Goal: Contribute content: Add original content to the website for others to see

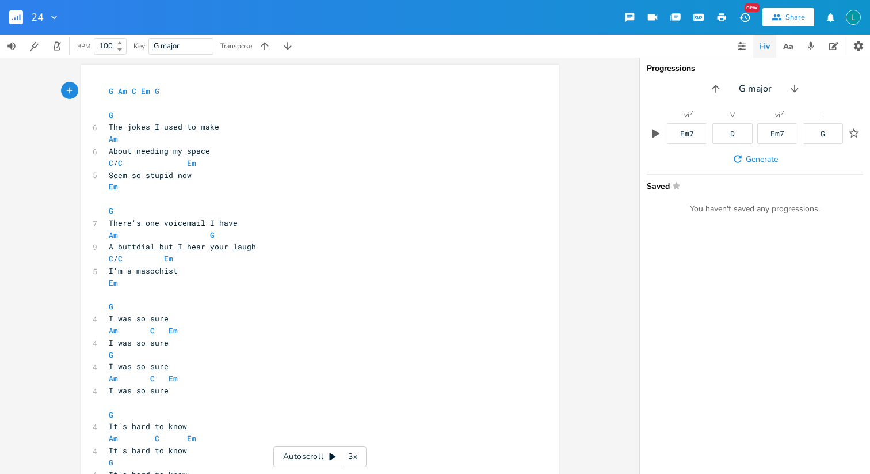
click at [187, 227] on span "There's one voicemail I have" at bounding box center [173, 223] width 129 height 10
click at [192, 234] on span "Am G" at bounding box center [162, 235] width 106 height 10
click at [145, 436] on span "Am C Em" at bounding box center [152, 438] width 87 height 10
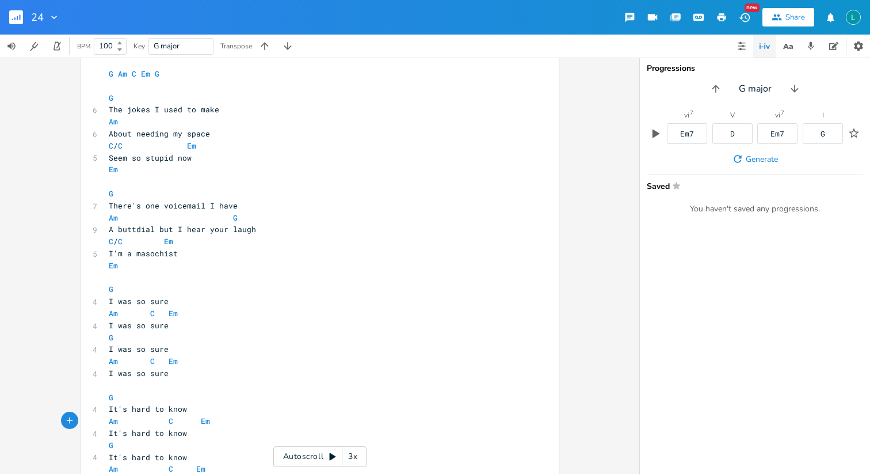
scroll to position [0, 0]
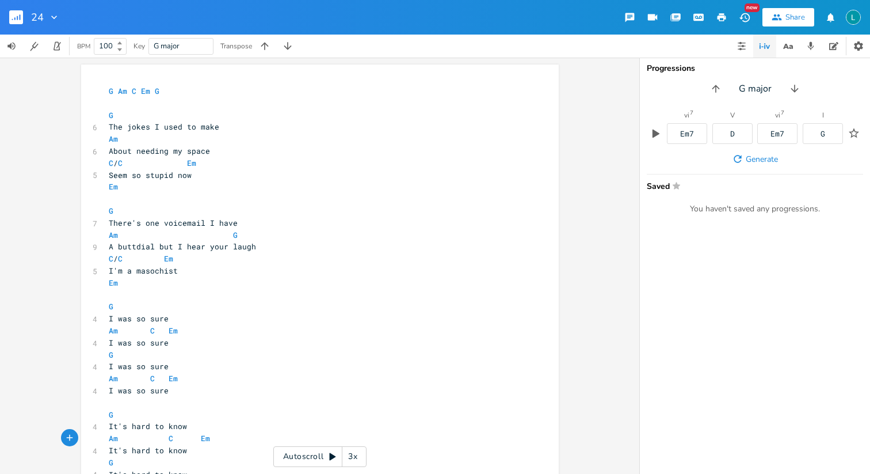
click at [231, 241] on span "A buttdial but I hear your laugh" at bounding box center [182, 246] width 147 height 10
click at [233, 236] on span "G" at bounding box center [235, 235] width 5 height 11
click at [136, 330] on span "Am C Em" at bounding box center [143, 330] width 69 height 10
click at [17, 21] on rect "button" at bounding box center [16, 17] width 14 height 14
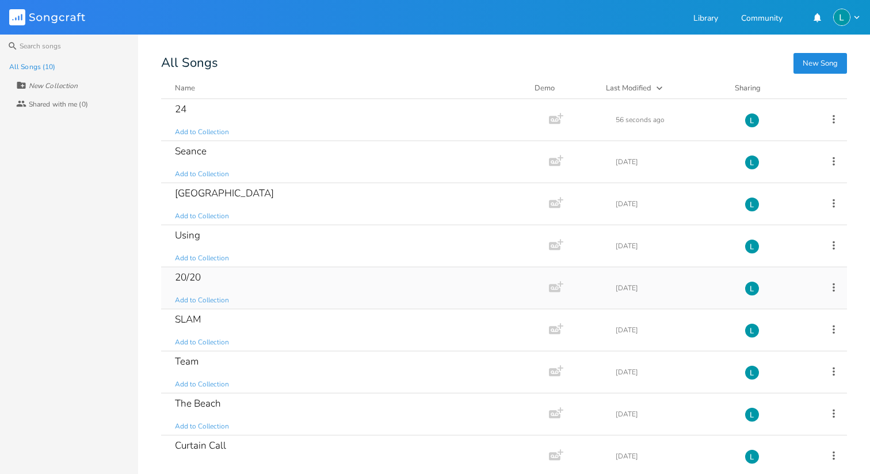
scroll to position [55, 0]
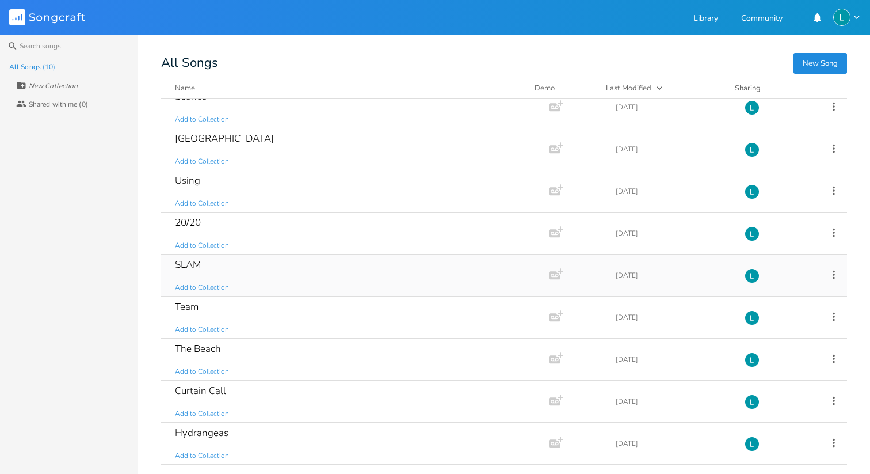
click at [307, 287] on div "SLAM Add to Collection" at bounding box center [353, 274] width 356 height 41
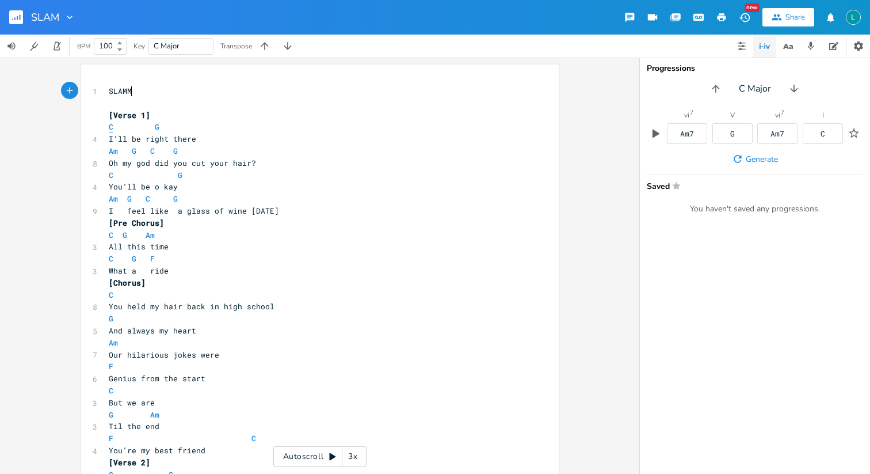
click at [109, 125] on span "C" at bounding box center [111, 126] width 5 height 11
click at [113, 129] on span at bounding box center [120, 127] width 14 height 12
click at [109, 128] on span "C" at bounding box center [111, 126] width 5 height 11
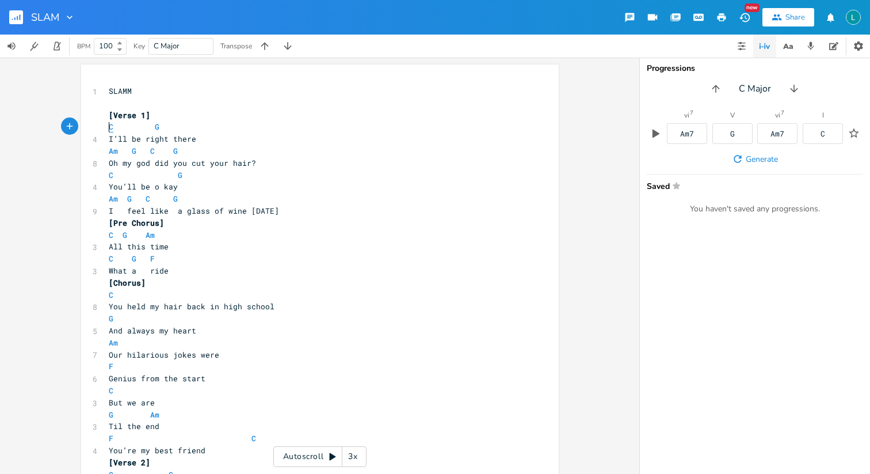
click at [109, 128] on span "C" at bounding box center [111, 126] width 5 height 11
click at [810, 130] on div "C" at bounding box center [823, 133] width 40 height 21
click at [739, 130] on div "G" at bounding box center [733, 133] width 40 height 21
click at [817, 142] on div "C" at bounding box center [823, 133] width 40 height 21
click at [742, 137] on div "G" at bounding box center [733, 133] width 40 height 21
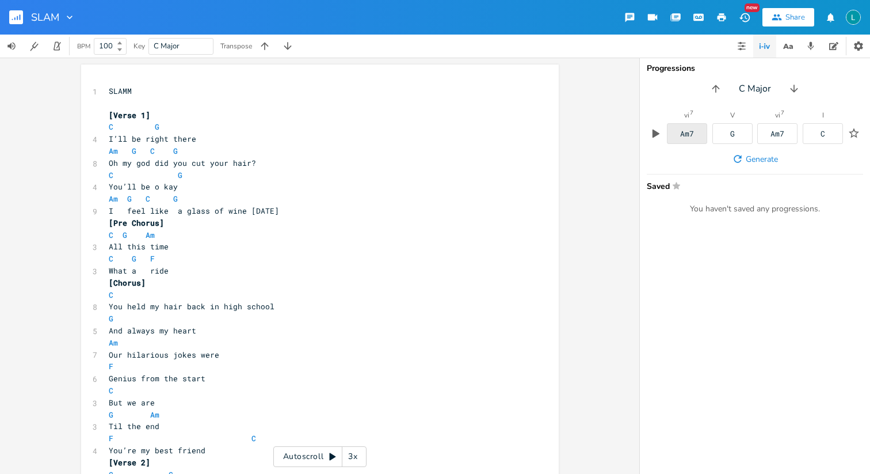
click at [698, 128] on div "Am7" at bounding box center [687, 133] width 40 height 21
click at [729, 142] on div "G" at bounding box center [733, 133] width 40 height 21
click at [815, 145] on div "vi 7 Am7 V G vi 7 Am7 I C" at bounding box center [755, 130] width 216 height 37
click at [815, 140] on div "C" at bounding box center [823, 133] width 40 height 21
click at [740, 140] on div "G" at bounding box center [733, 133] width 40 height 21
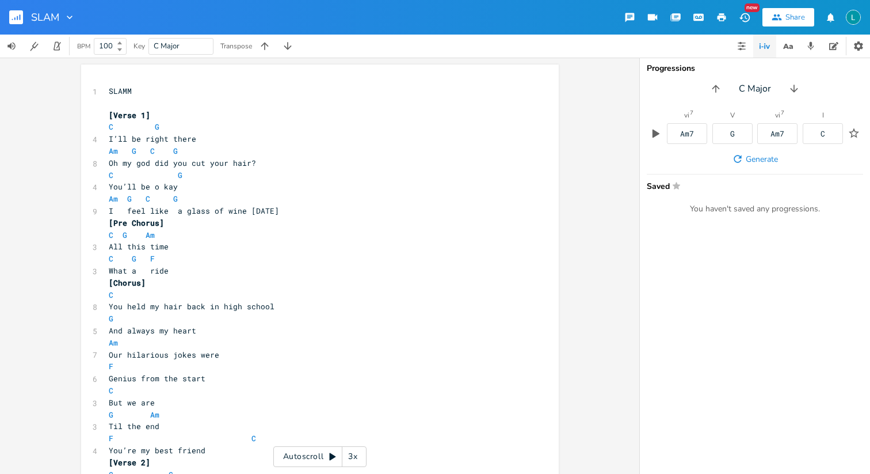
click at [28, 10] on button "button" at bounding box center [20, 17] width 23 height 28
click at [20, 18] on icon "button" at bounding box center [20, 17] width 1 height 6
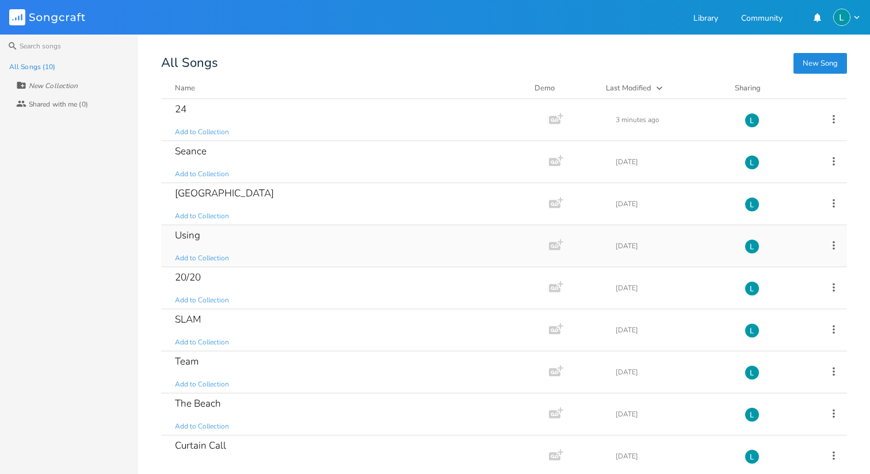
click at [261, 261] on div "Using Add to Collection" at bounding box center [353, 245] width 356 height 41
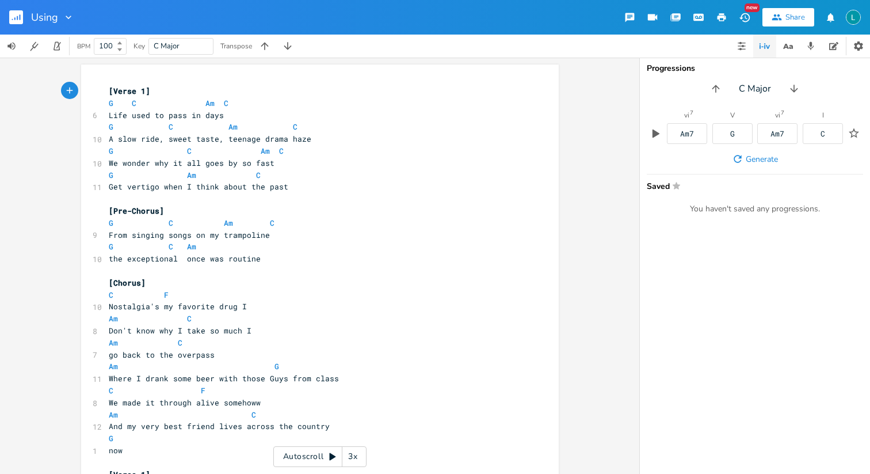
click at [20, 9] on button "button" at bounding box center [20, 17] width 23 height 28
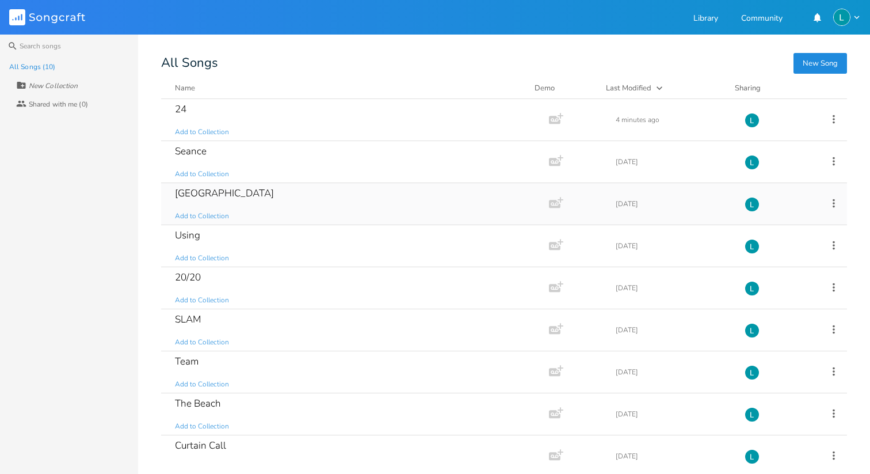
click at [254, 206] on div "Williamsburg Add to Collection" at bounding box center [353, 203] width 356 height 41
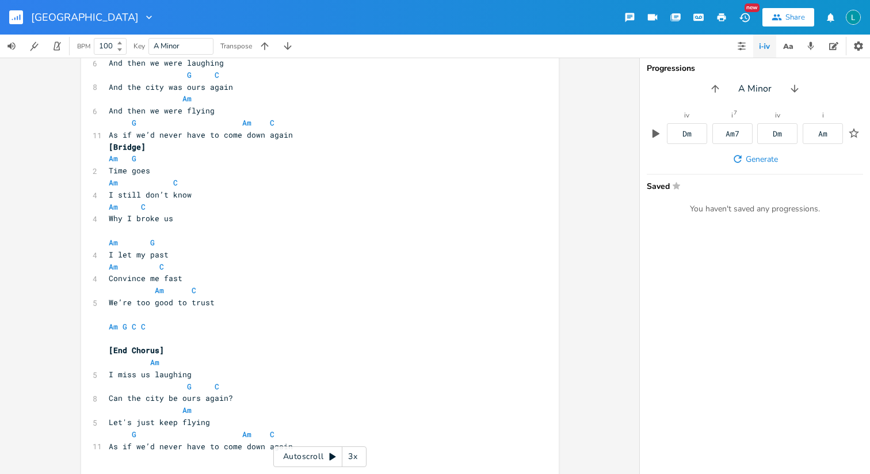
scroll to position [437, 0]
click at [339, 424] on pre "Let's just keep flying" at bounding box center [314, 420] width 416 height 12
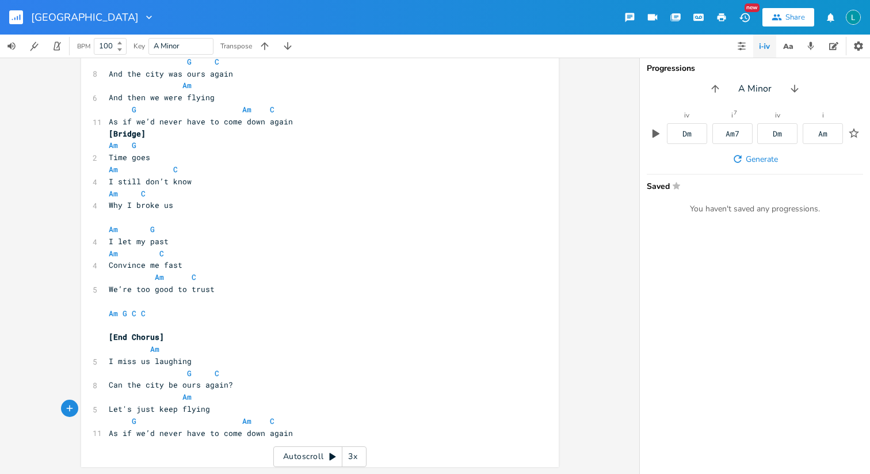
click at [338, 422] on pre "G Am C" at bounding box center [314, 421] width 416 height 12
type textarea "C. C. G"
click at [15, 13] on rect "button" at bounding box center [16, 17] width 14 height 14
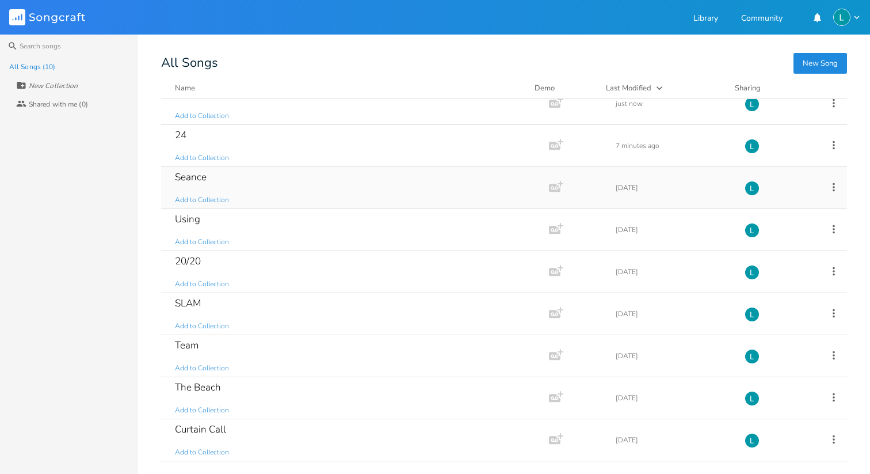
scroll to position [55, 0]
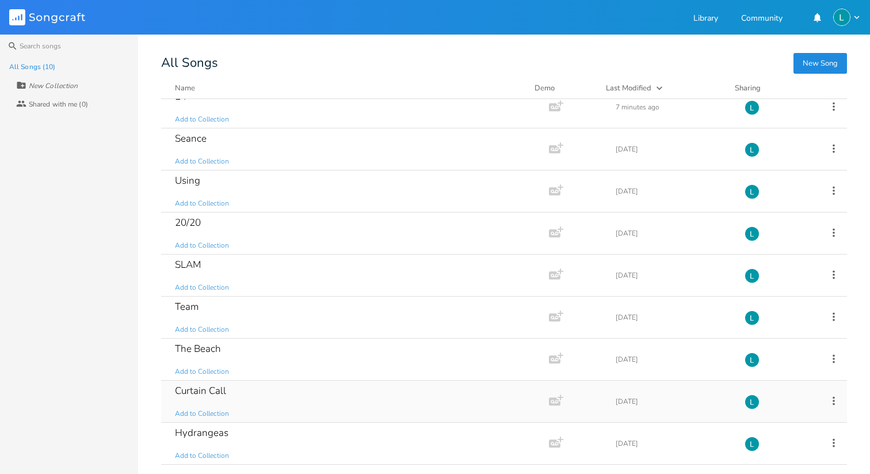
click at [269, 408] on div "Curtain Call Add to Collection" at bounding box center [353, 400] width 356 height 41
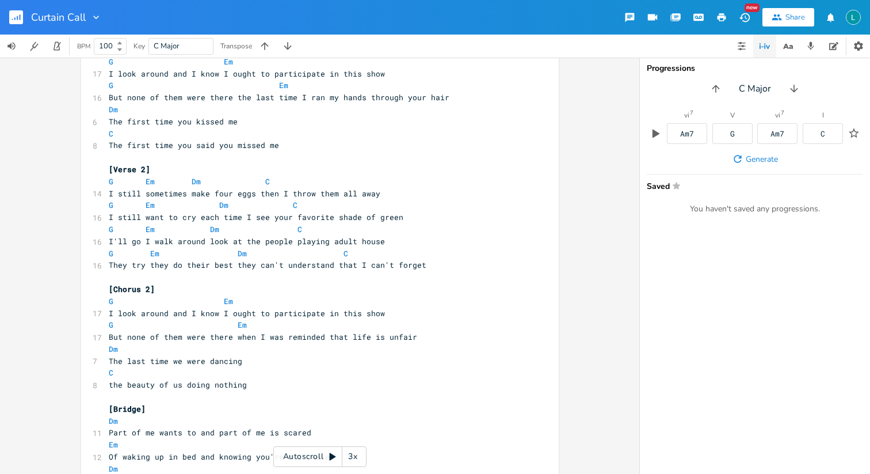
scroll to position [162, 0]
click at [353, 453] on div "3x" at bounding box center [352, 456] width 21 height 21
click at [351, 453] on div "4x" at bounding box center [352, 456] width 21 height 21
click at [356, 454] on div "5x" at bounding box center [352, 456] width 21 height 21
click at [356, 454] on div "1x" at bounding box center [352, 456] width 21 height 21
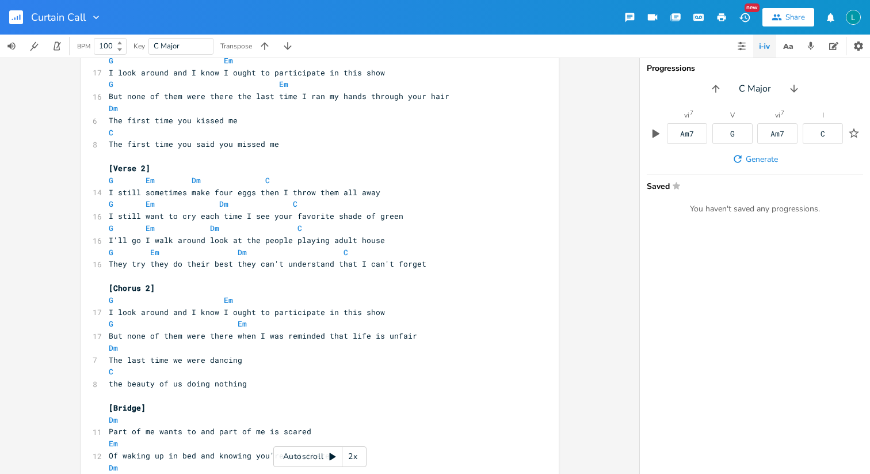
click at [336, 454] on icon at bounding box center [332, 456] width 9 height 9
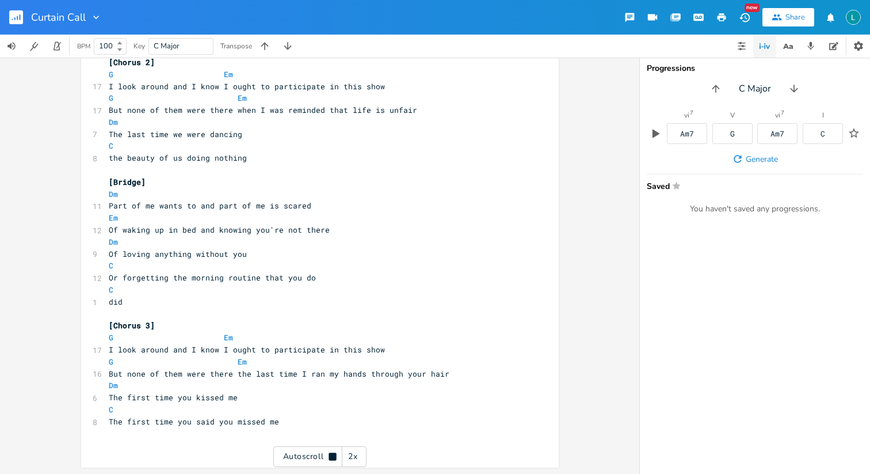
scroll to position [388, 0]
click at [7, 12] on div "Curtain Call" at bounding box center [51, 17] width 102 height 35
click at [15, 14] on rect "button" at bounding box center [16, 17] width 14 height 14
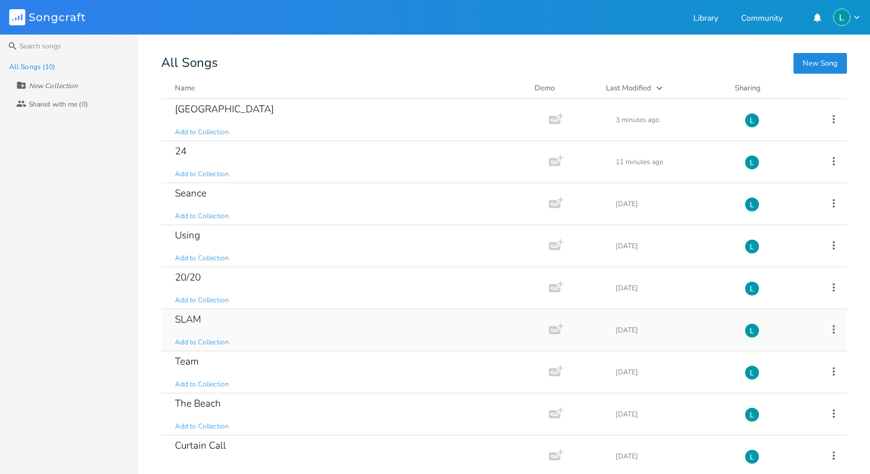
scroll to position [55, 0]
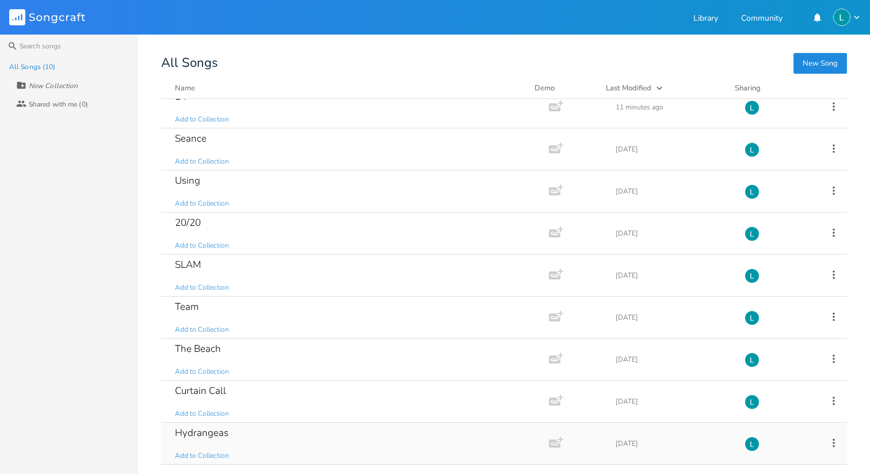
click at [298, 436] on div "Hydrangeas Add to Collection" at bounding box center [353, 442] width 356 height 41
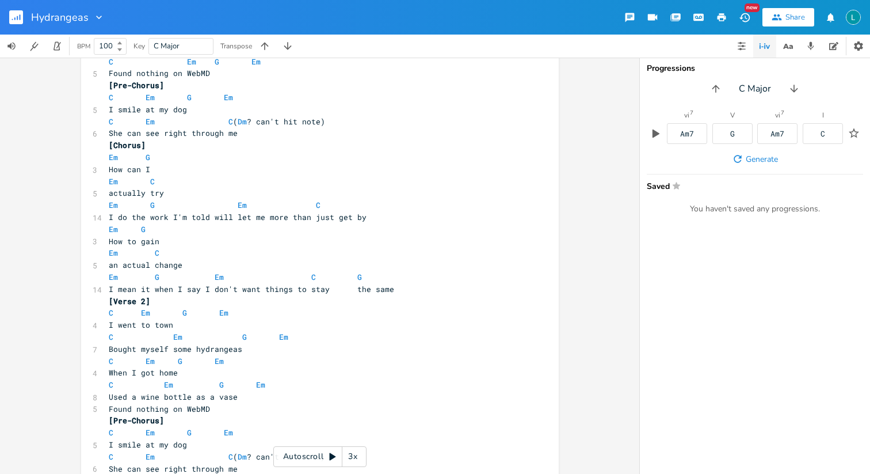
scroll to position [115, 0]
click at [334, 458] on icon at bounding box center [332, 456] width 9 height 9
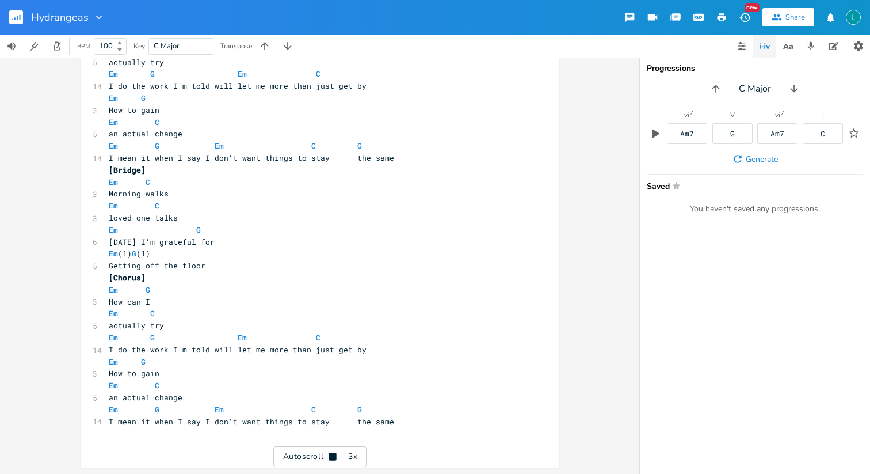
scroll to position [580, 0]
click at [21, 18] on rect "button" at bounding box center [16, 17] width 14 height 14
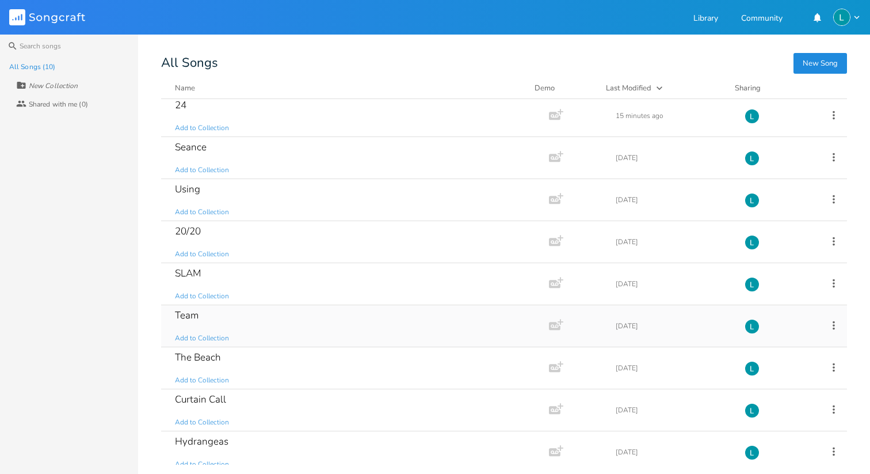
scroll to position [55, 0]
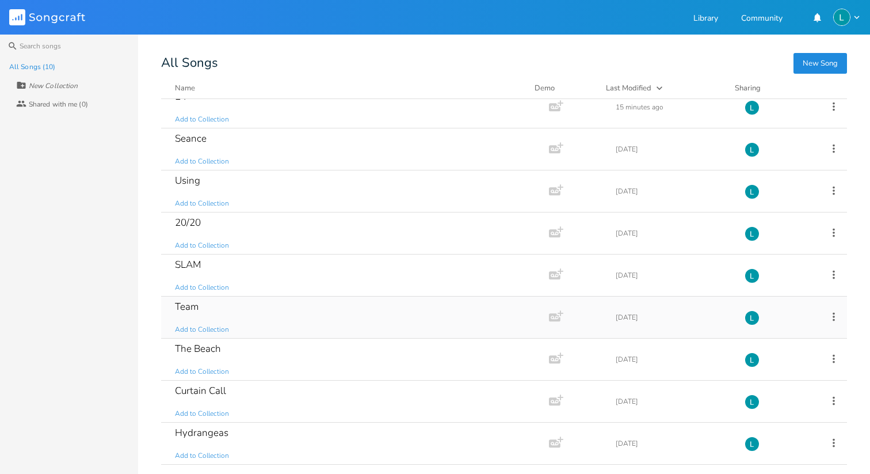
click at [271, 314] on div "Team Add to Collection" at bounding box center [353, 316] width 356 height 41
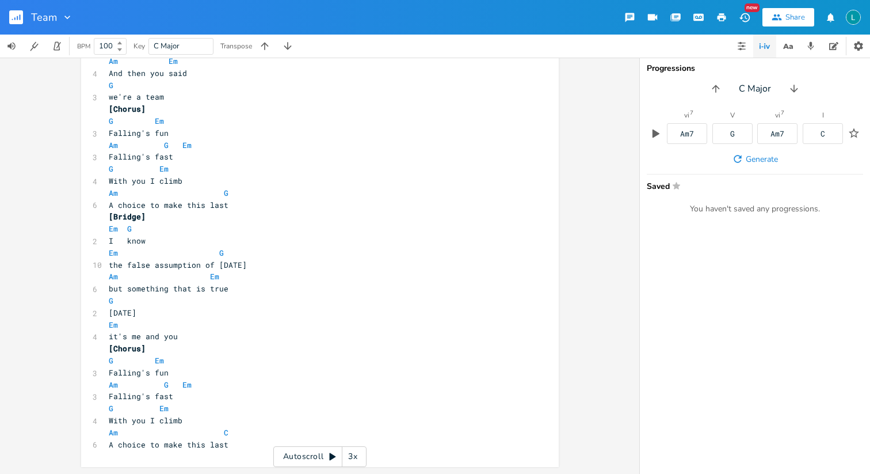
scroll to position [13, 0]
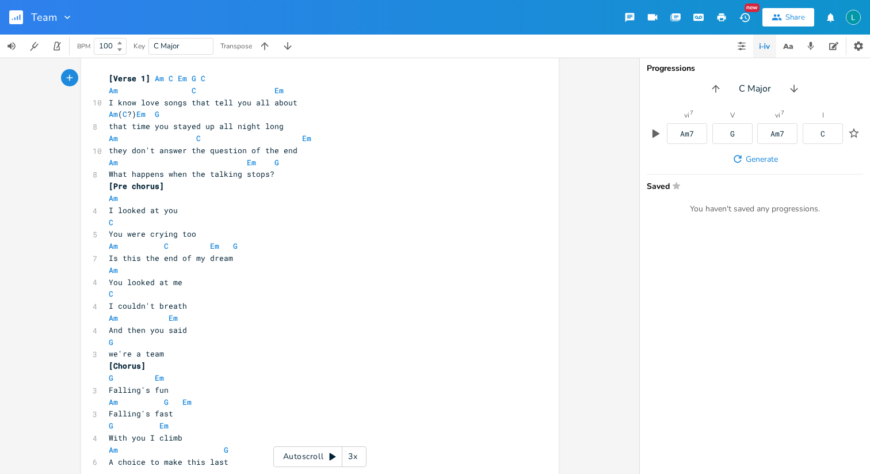
click at [9, 24] on button "button" at bounding box center [20, 17] width 23 height 28
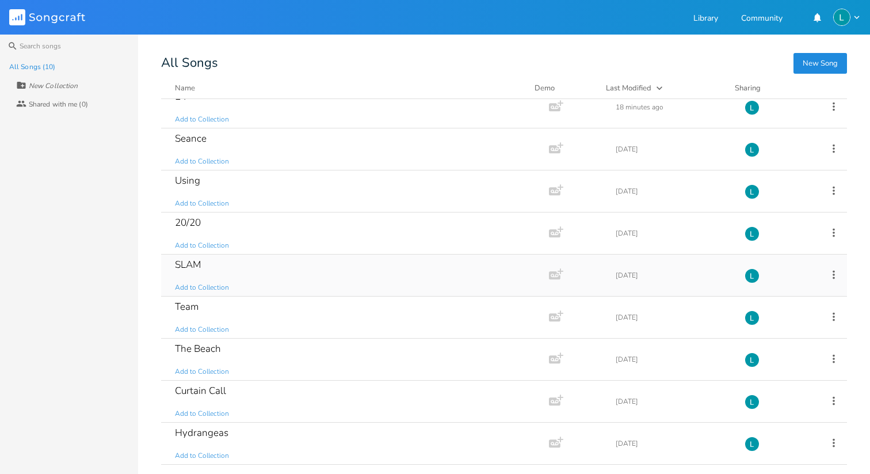
scroll to position [54, 0]
click at [314, 364] on div "The Beach Add to Collection" at bounding box center [353, 360] width 356 height 41
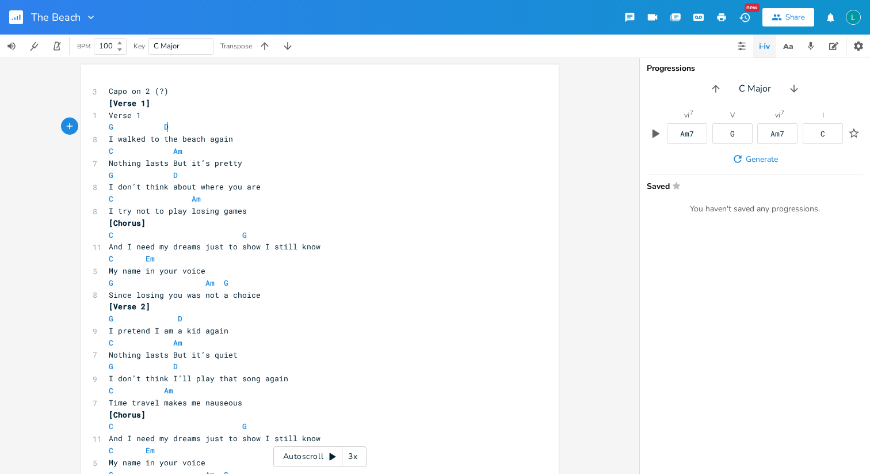
click at [172, 126] on pre "G D" at bounding box center [314, 127] width 416 height 12
type textarea "m"
click at [177, 138] on li "Dm" at bounding box center [177, 140] width 36 height 12
click at [173, 127] on pre "G Dm" at bounding box center [314, 127] width 416 height 12
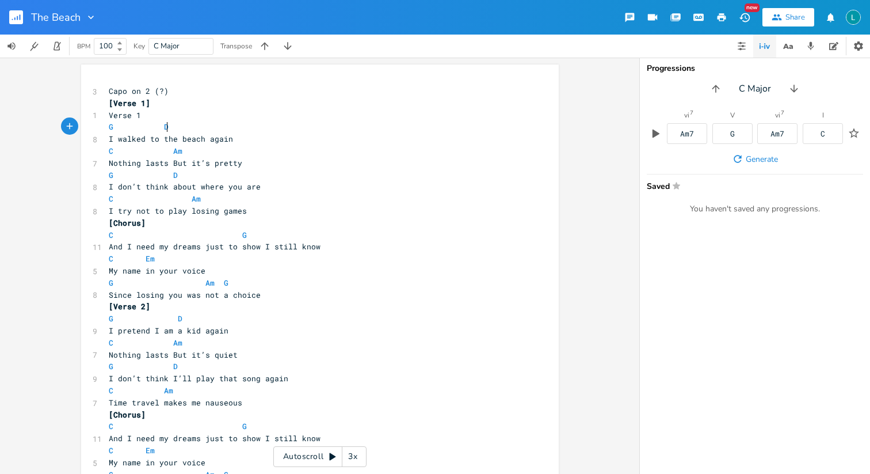
click at [12, 21] on rect "button" at bounding box center [16, 17] width 14 height 14
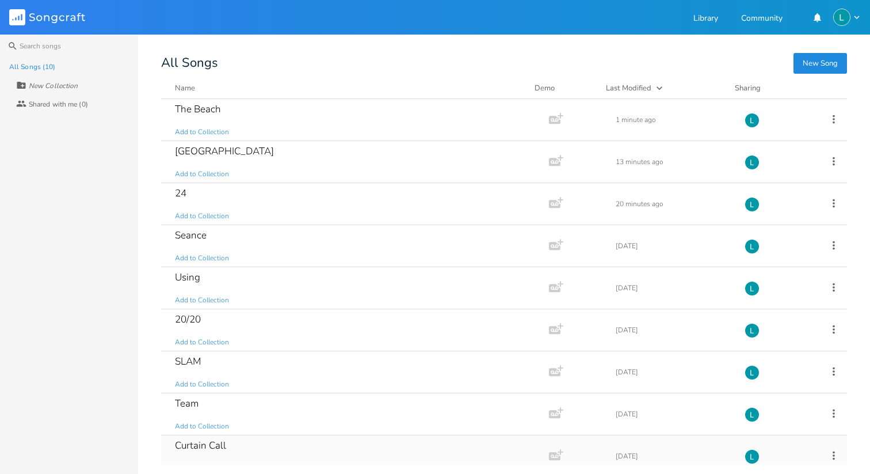
scroll to position [55, 0]
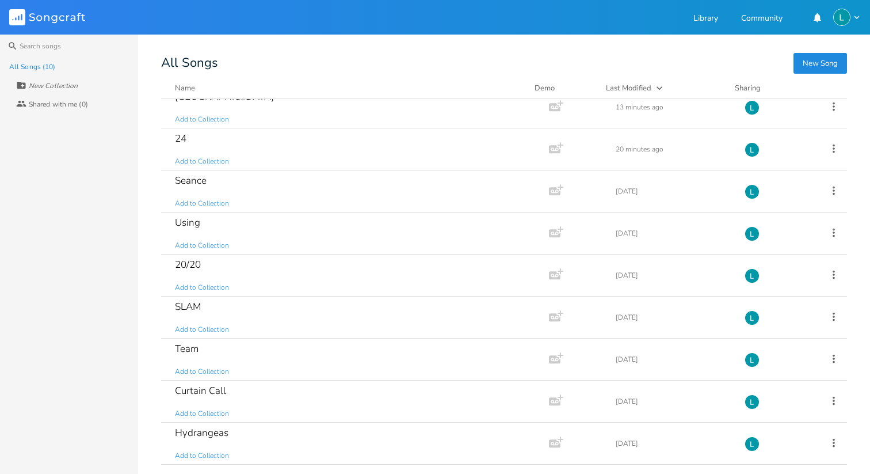
click at [832, 68] on button "New Song" at bounding box center [821, 63] width 54 height 21
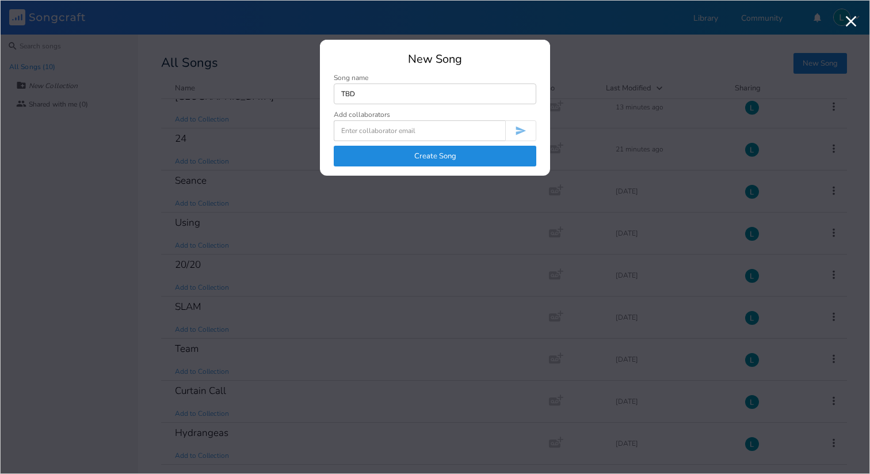
type input "TBD"
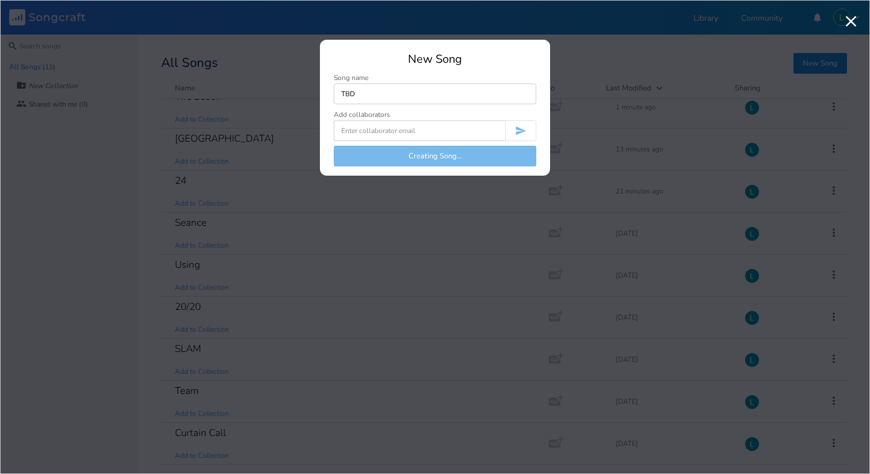
scroll to position [97, 0]
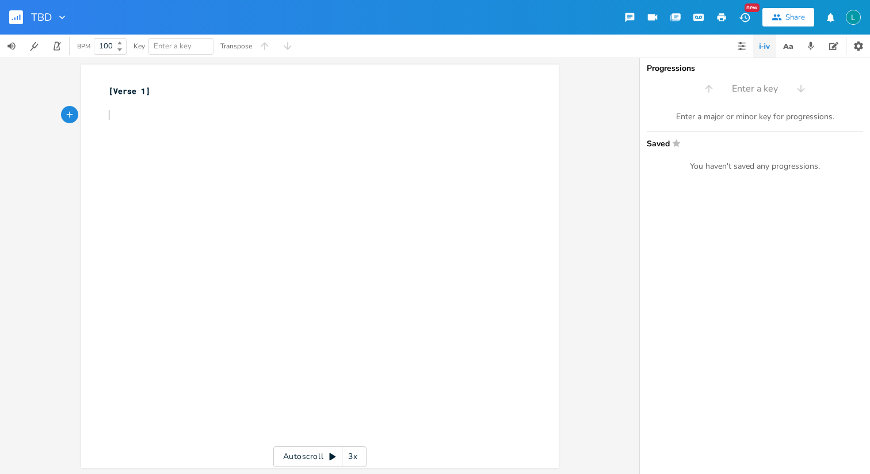
type textarea "D"
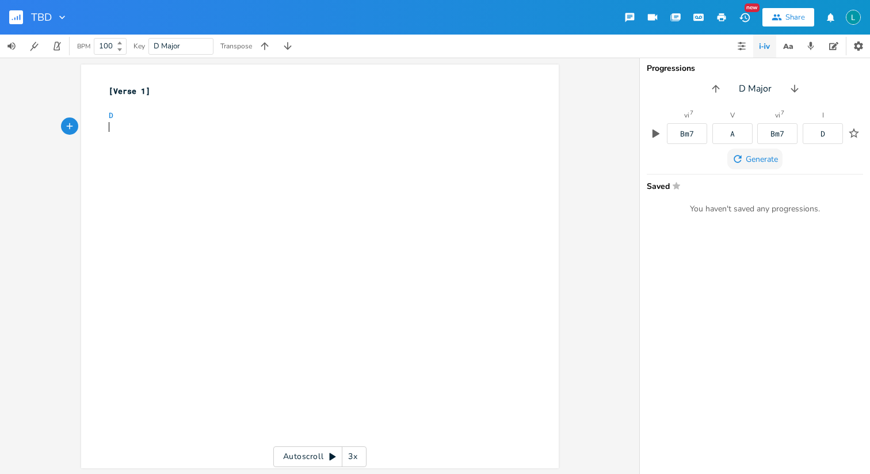
click at [771, 154] on span "Generate" at bounding box center [762, 159] width 32 height 11
click at [657, 140] on button "button" at bounding box center [656, 133] width 18 height 18
click at [760, 159] on span "Generate" at bounding box center [762, 159] width 32 height 11
click at [653, 137] on icon "button" at bounding box center [656, 133] width 7 height 9
click at [746, 154] on span "Generate" at bounding box center [762, 159] width 32 height 11
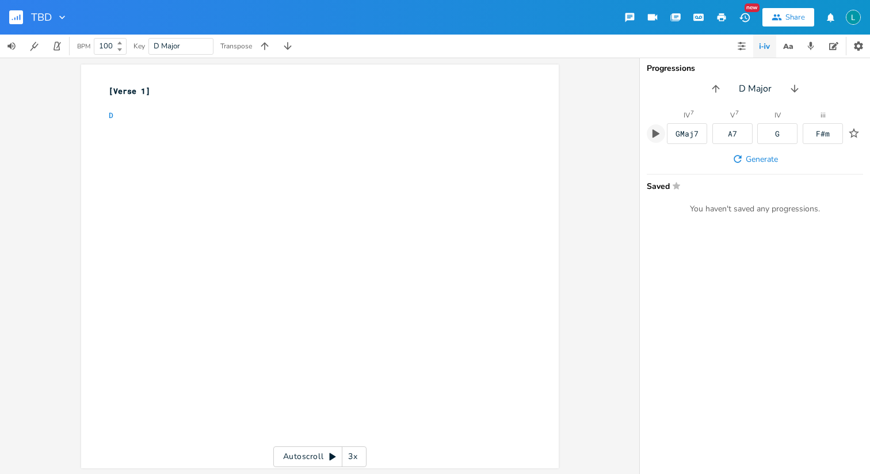
click at [664, 136] on button "button" at bounding box center [656, 133] width 18 height 18
click at [770, 154] on span "Generate" at bounding box center [762, 159] width 32 height 11
click at [737, 48] on icon "button" at bounding box center [741, 45] width 9 height 9
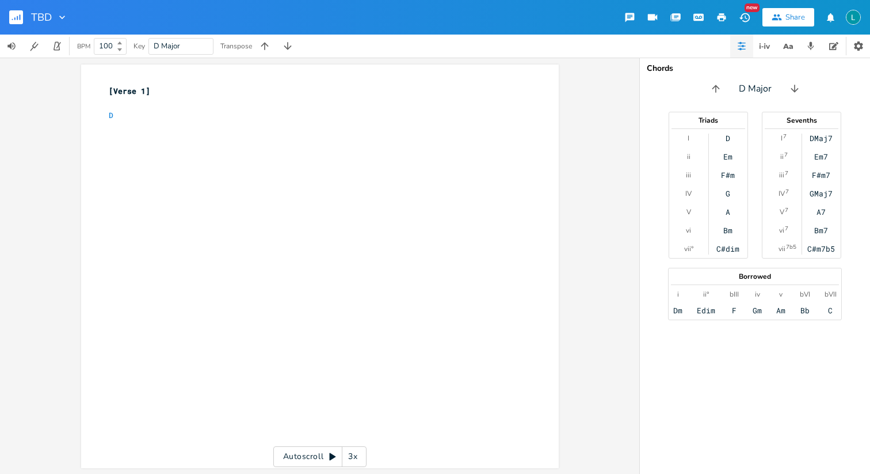
click at [727, 138] on div "D" at bounding box center [728, 138] width 5 height 9
click at [727, 154] on div "Em" at bounding box center [727, 156] width 9 height 9
click at [792, 93] on icon "button" at bounding box center [795, 89] width 12 height 12
click at [792, 93] on icon "button" at bounding box center [797, 89] width 12 height 12
click at [792, 93] on icon "button" at bounding box center [794, 89] width 12 height 12
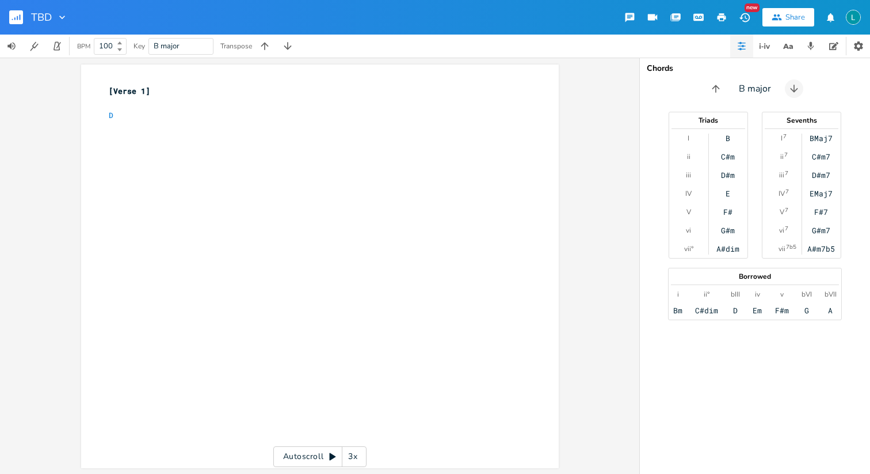
click at [792, 93] on icon "button" at bounding box center [794, 89] width 12 height 12
click at [726, 89] on div "Bb major" at bounding box center [755, 88] width 230 height 18
click at [717, 89] on icon "button" at bounding box center [714, 89] width 12 height 12
click at [717, 89] on icon "button" at bounding box center [716, 89] width 12 height 12
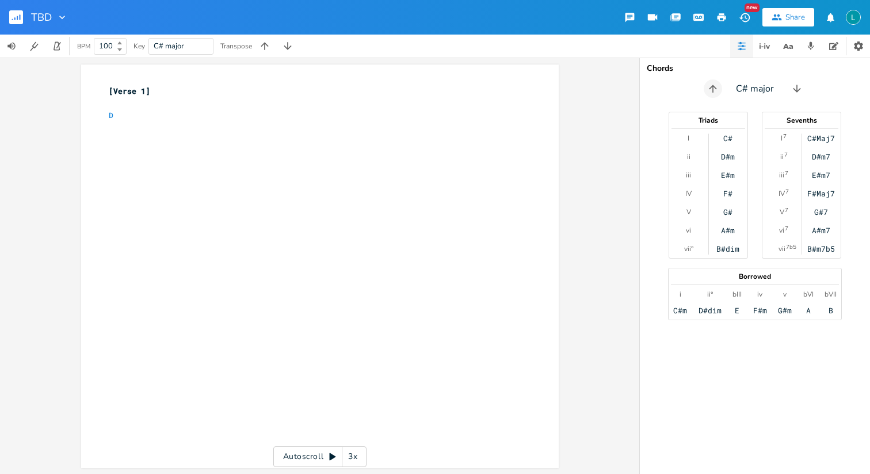
click at [717, 89] on icon "button" at bounding box center [713, 89] width 12 height 12
click at [762, 48] on icon "button" at bounding box center [765, 46] width 14 height 14
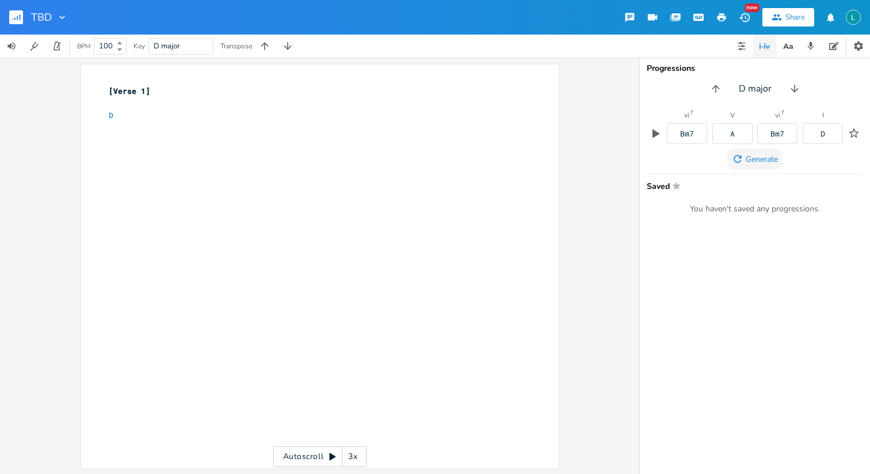
click at [748, 155] on span "Generate" at bounding box center [762, 159] width 32 height 11
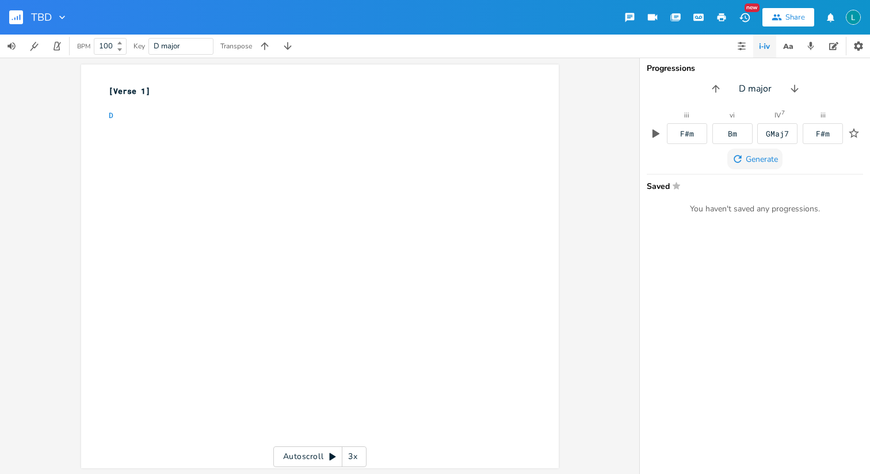
click at [748, 155] on span "Generate" at bounding box center [762, 159] width 32 height 11
click at [751, 155] on span "Generate" at bounding box center [762, 159] width 32 height 11
click at [741, 52] on button "button" at bounding box center [741, 46] width 23 height 23
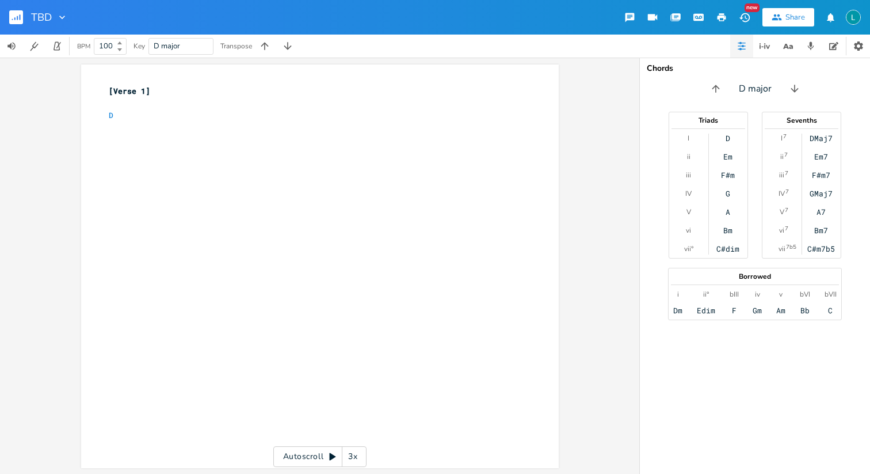
scroll to position [0, 0]
click at [236, 121] on pre "​" at bounding box center [314, 127] width 416 height 12
type textarea "Em"
type textarea "G"
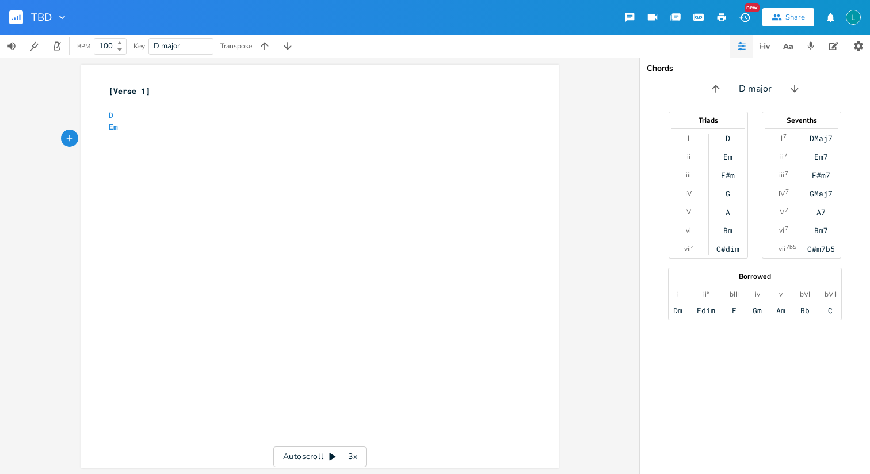
scroll to position [0, 5]
type textarea "A"
